Goal: Find specific page/section: Find specific page/section

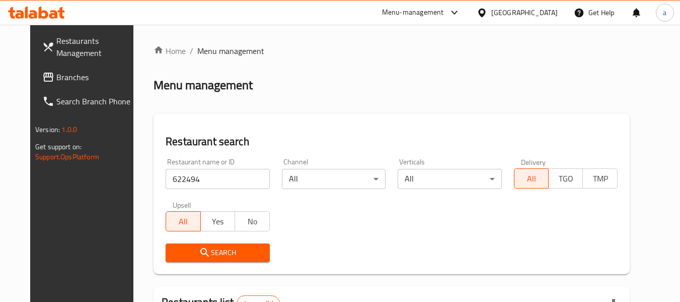
scroll to position [135, 0]
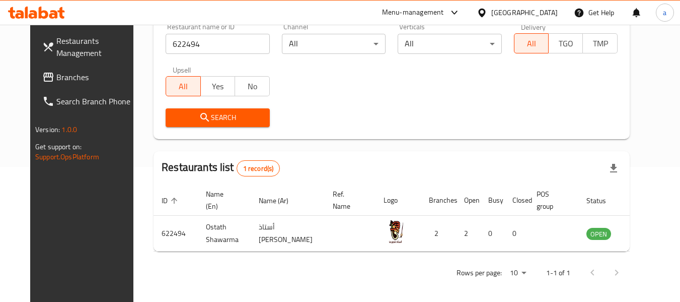
click at [56, 76] on span "Branches" at bounding box center [96, 77] width 80 height 12
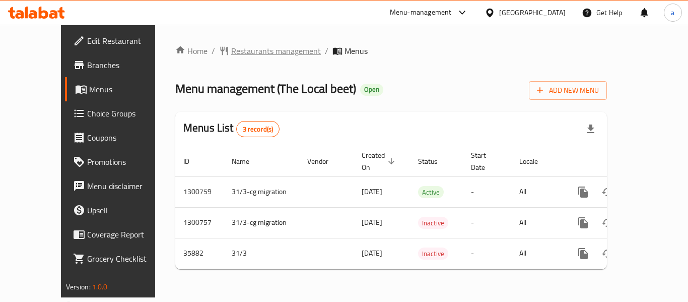
click at [231, 45] on span "Restaurants management" at bounding box center [276, 51] width 90 height 12
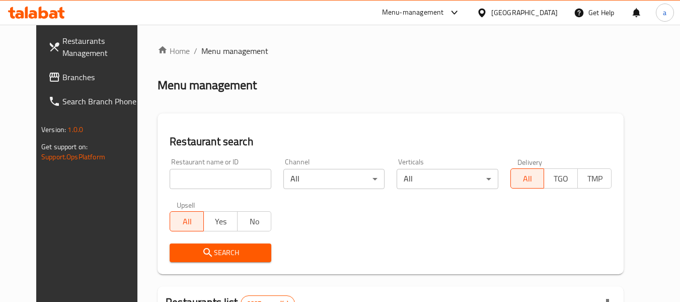
click at [62, 73] on span "Branches" at bounding box center [102, 77] width 80 height 12
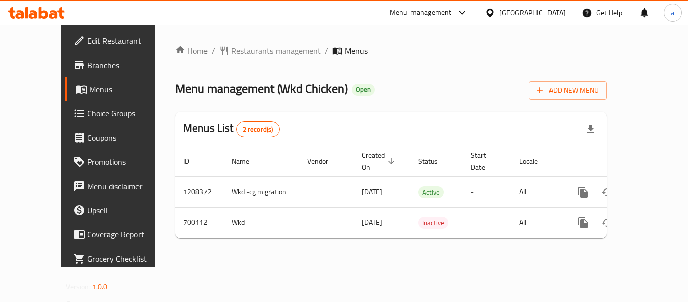
click at [224, 61] on div "Home / Restaurants management / Menus Menu management ( Wkd Chicken ) Open Add …" at bounding box center [390, 145] width 431 height 201
click at [231, 56] on span "Restaurants management" at bounding box center [276, 51] width 90 height 12
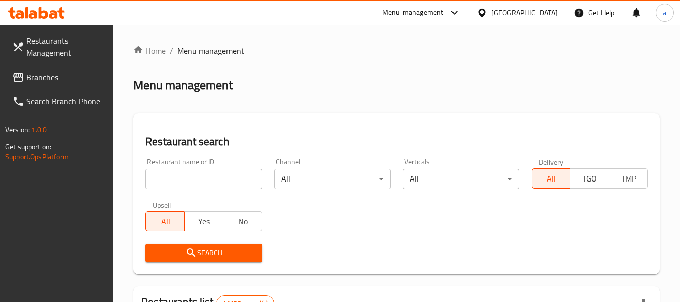
click at [54, 71] on span "Branches" at bounding box center [66, 77] width 80 height 12
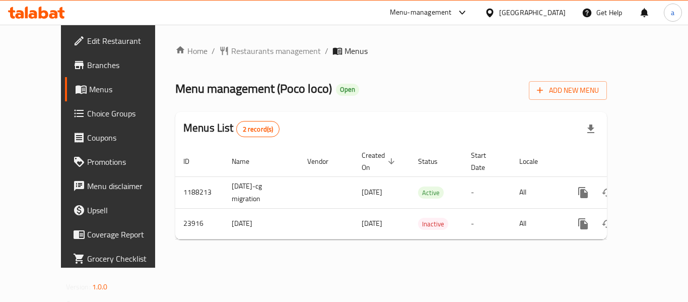
click at [255, 60] on div "Home / Restaurants management / Menus Menu management ( Poco loco ) Open Add Ne…" at bounding box center [390, 146] width 431 height 202
click at [254, 55] on span "Restaurants management" at bounding box center [276, 51] width 90 height 12
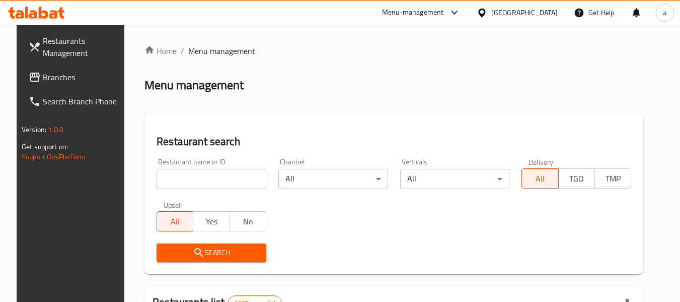
click at [46, 83] on span "Branches" at bounding box center [83, 77] width 80 height 12
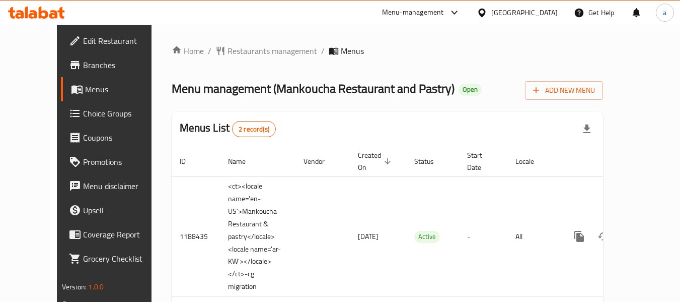
click at [252, 43] on div "Home / Restaurants management / Menus Menu management ( Mankoucha Restaurant an…" at bounding box center [388, 228] width 472 height 407
click at [248, 49] on span "Restaurants management" at bounding box center [273, 51] width 90 height 12
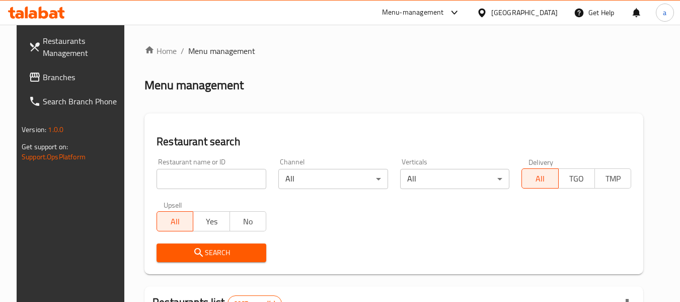
click at [163, 179] on input "search" at bounding box center [212, 179] width 110 height 20
paste input "17201"
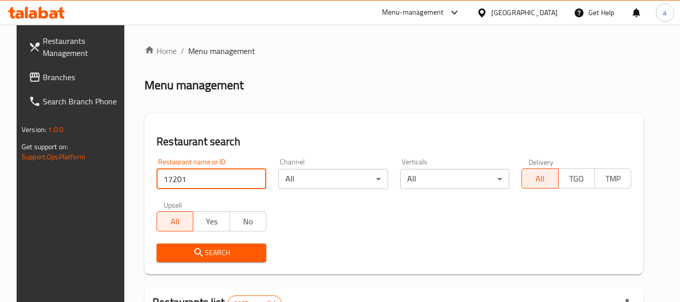
type input "17201"
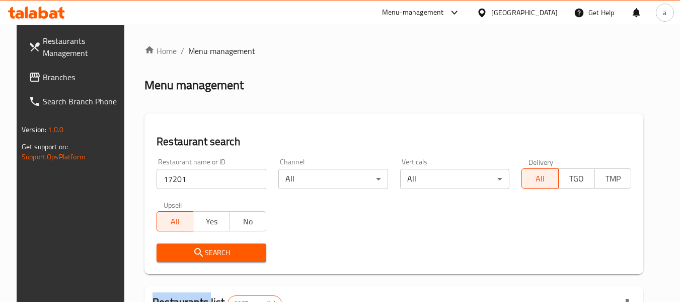
click at [182, 242] on div "Search" at bounding box center [212, 252] width 122 height 31
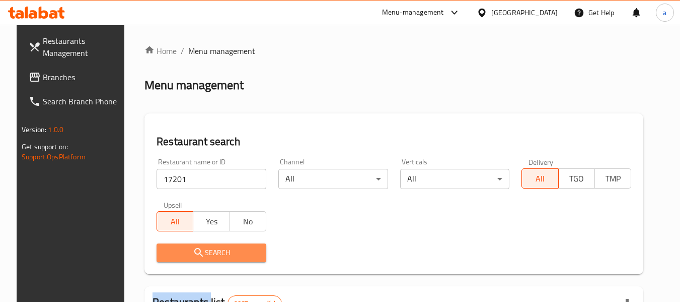
click at [184, 249] on span "Search" at bounding box center [212, 252] width 94 height 13
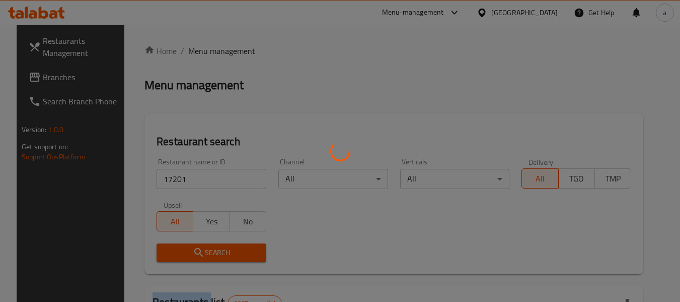
click at [184, 249] on div at bounding box center [340, 151] width 680 height 302
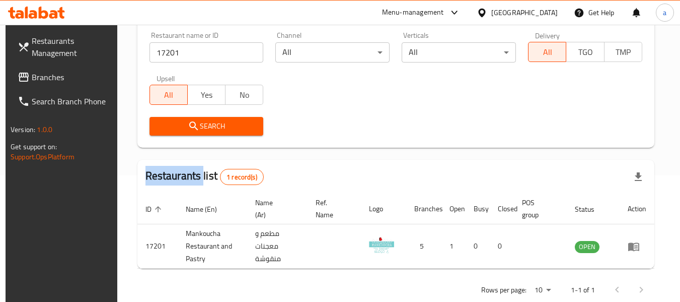
scroll to position [147, 0]
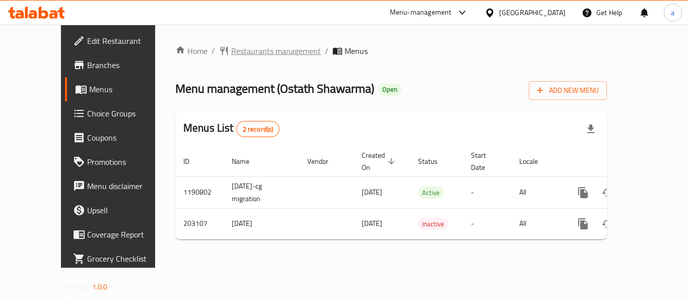
click at [240, 52] on span "Restaurants management" at bounding box center [276, 51] width 90 height 12
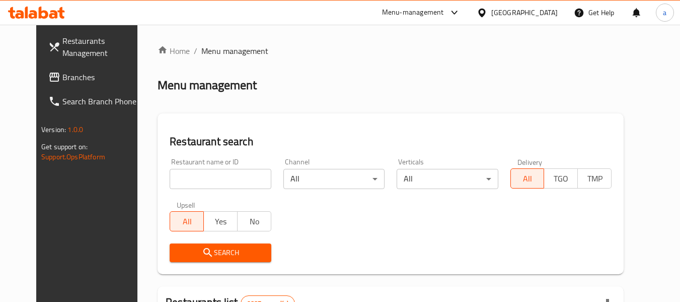
click at [62, 76] on span "Branches" at bounding box center [102, 77] width 80 height 12
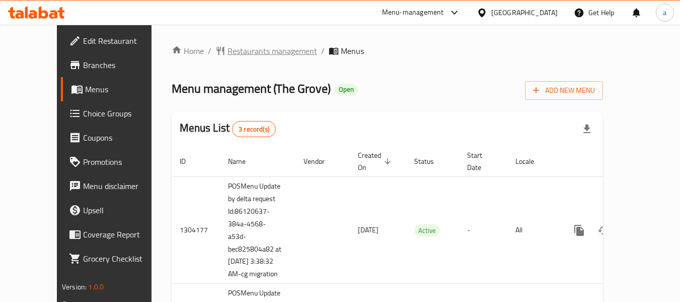
click at [256, 52] on span "Restaurants management" at bounding box center [273, 51] width 90 height 12
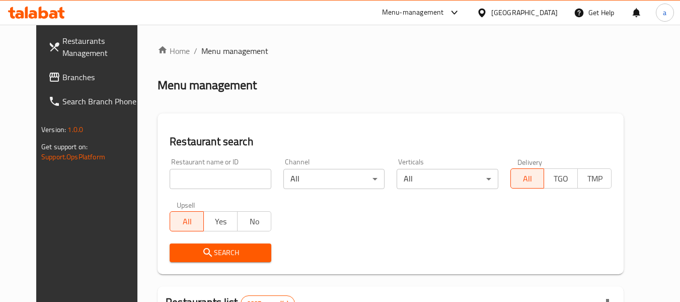
click at [212, 174] on input "search" at bounding box center [220, 179] width 101 height 20
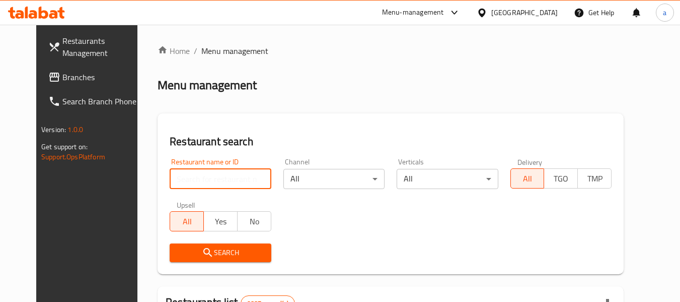
paste input "25160"
type input "25160"
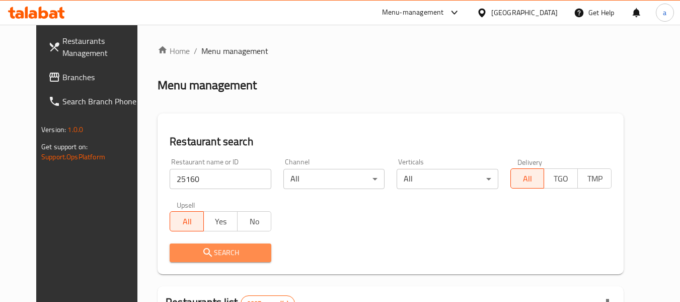
click at [212, 253] on span "Search" at bounding box center [220, 252] width 85 height 13
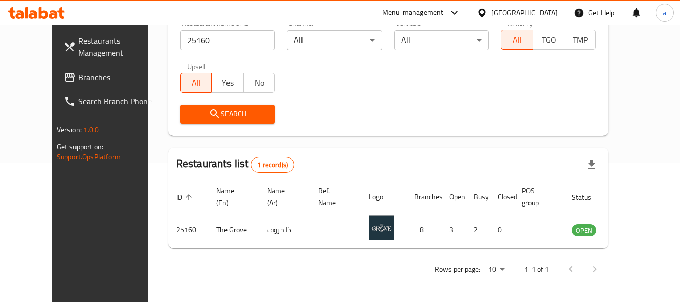
scroll to position [139, 0]
